Goal: Use online tool/utility

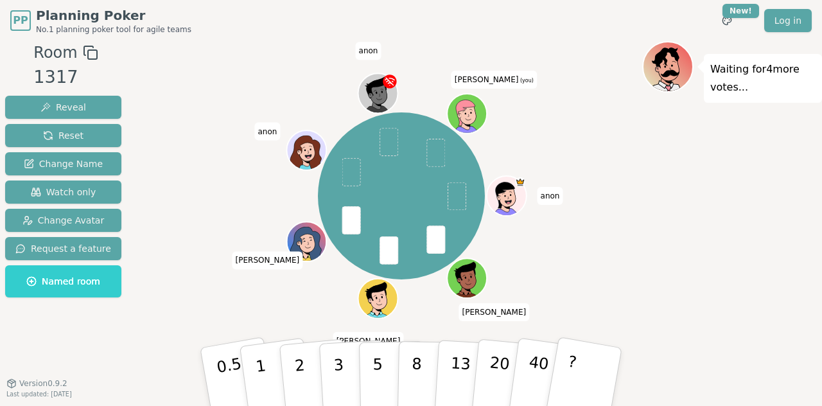
drag, startPoint x: 0, startPoint y: 0, endPoint x: 272, endPoint y: 170, distance: 321.1
click at [272, 170] on div "anon [PERSON_NAME] [PERSON_NAME] [PERSON_NAME] [PERSON_NAME] (you)" at bounding box center [402, 195] width 482 height 263
click at [387, 354] on button "5" at bounding box center [392, 377] width 66 height 98
click at [408, 358] on button "8" at bounding box center [431, 377] width 66 height 98
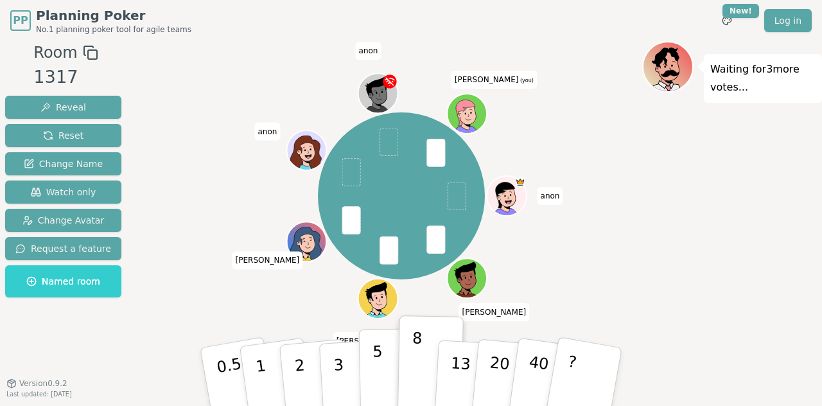
click at [372, 352] on p "5" at bounding box center [377, 376] width 11 height 69
click at [403, 346] on button "8" at bounding box center [431, 377] width 66 height 98
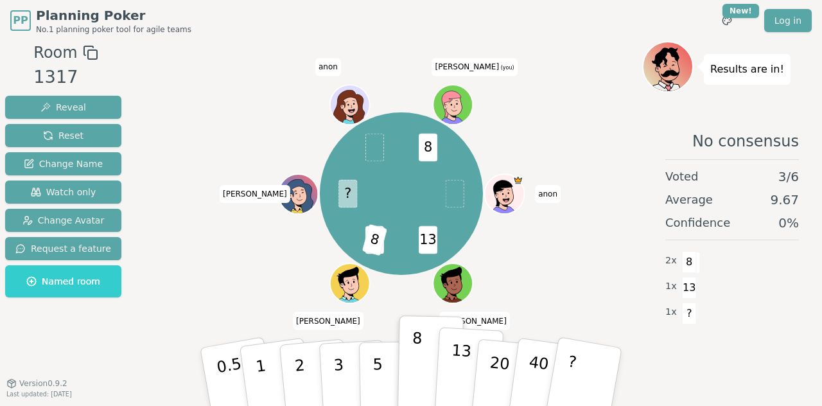
click at [457, 356] on p "13" at bounding box center [460, 376] width 24 height 71
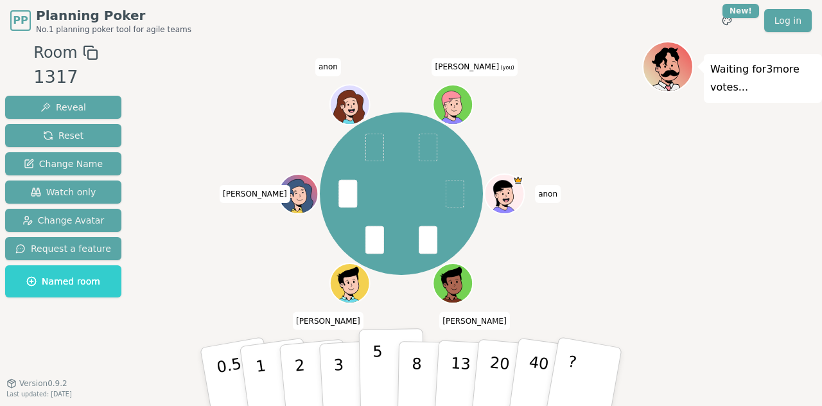
click at [379, 362] on p "5" at bounding box center [377, 376] width 11 height 69
click at [408, 369] on button "8" at bounding box center [431, 377] width 66 height 98
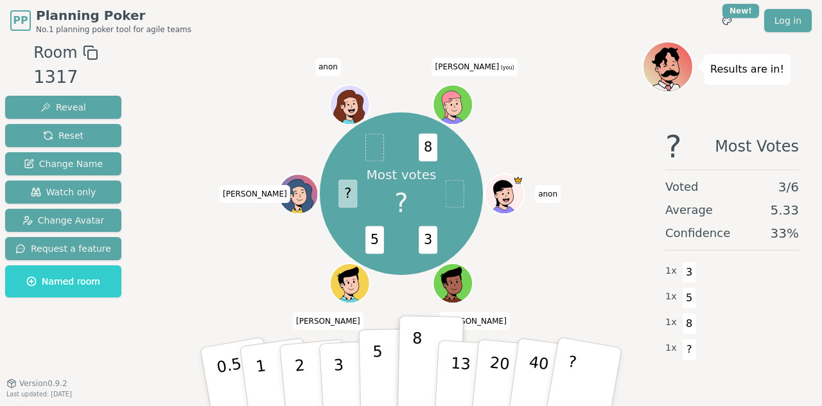
click at [381, 366] on button "5" at bounding box center [392, 377] width 66 height 98
